Goal: Information Seeking & Learning: Find specific fact

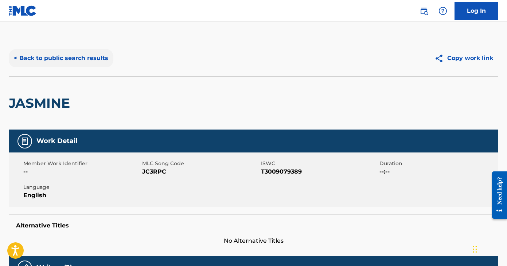
click at [90, 54] on button "< Back to public search results" at bounding box center [61, 58] width 105 height 18
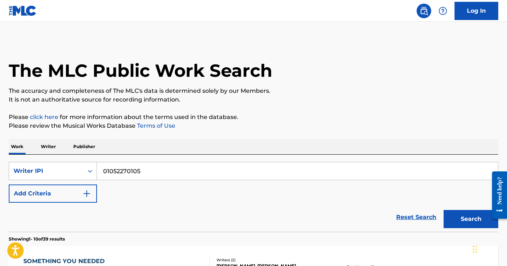
drag, startPoint x: 166, startPoint y: 173, endPoint x: 84, endPoint y: 166, distance: 81.9
click at [84, 166] on div "SearchWithCriteriaf80463a2-a1e9-4049-aaf1-a26673e06543 Writer IPI 01052270105" at bounding box center [253, 171] width 489 height 18
paste input "1058164853"
click at [443, 210] on button "Search" at bounding box center [470, 219] width 55 height 18
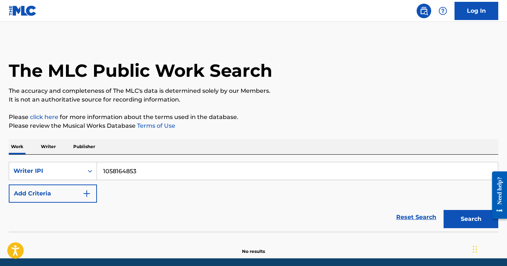
click at [105, 169] on input "1058164853" at bounding box center [297, 170] width 401 height 17
click at [443, 210] on button "Search" at bounding box center [470, 219] width 55 height 18
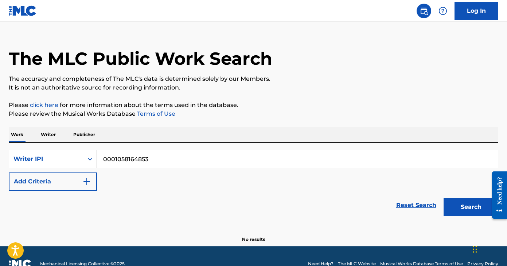
scroll to position [27, 0]
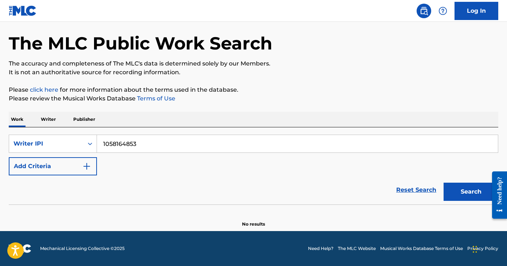
type input "1058164853"
click at [443, 183] on button "Search" at bounding box center [470, 192] width 55 height 18
